Goal: Find specific page/section: Find specific page/section

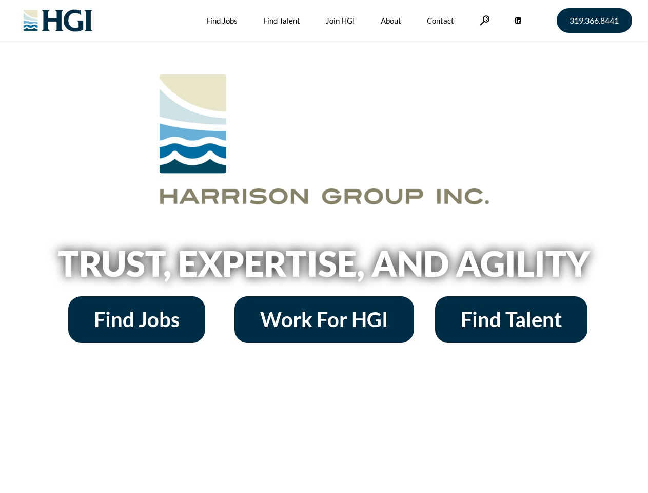
click at [324, 246] on h2 "Trust, Expertise, and Agility" at bounding box center [324, 263] width 585 height 35
click at [484, 20] on link at bounding box center [485, 20] width 10 height 10
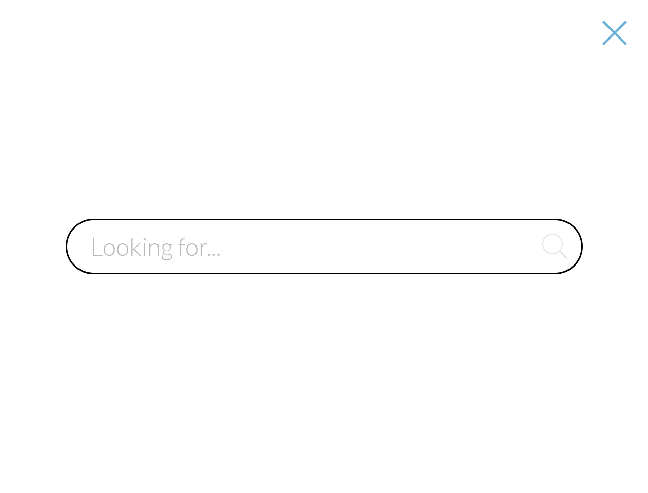
click at [324, 267] on input "text" at bounding box center [325, 246] width 518 height 55
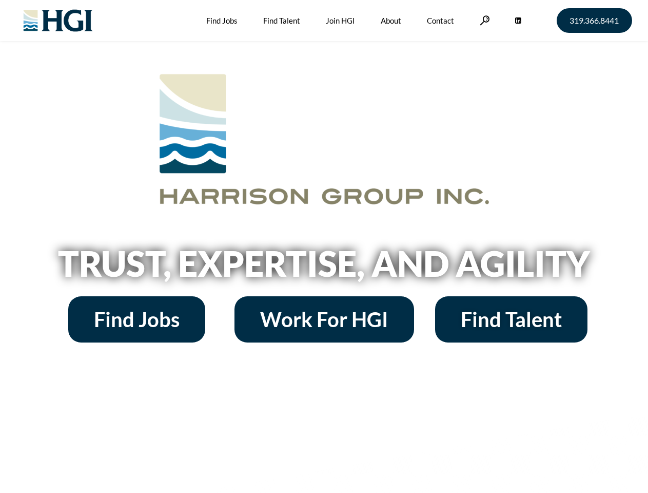
click at [324, 246] on h2 "Trust, Expertise, and Agility" at bounding box center [324, 263] width 585 height 35
click at [484, 20] on link at bounding box center [485, 20] width 10 height 10
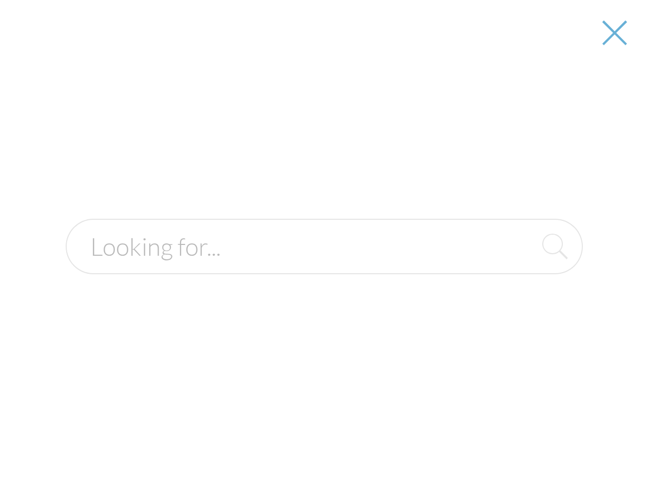
click at [324, 267] on h2 "Trust, Expertise, and Agility" at bounding box center [324, 263] width 585 height 35
